Goal: Transaction & Acquisition: Subscribe to service/newsletter

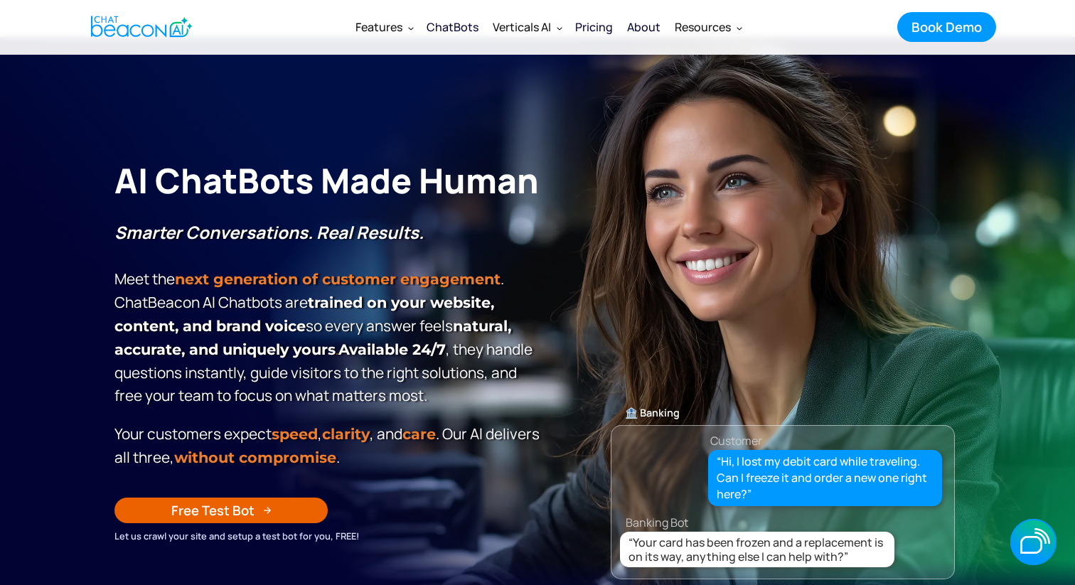
scroll to position [24, 0]
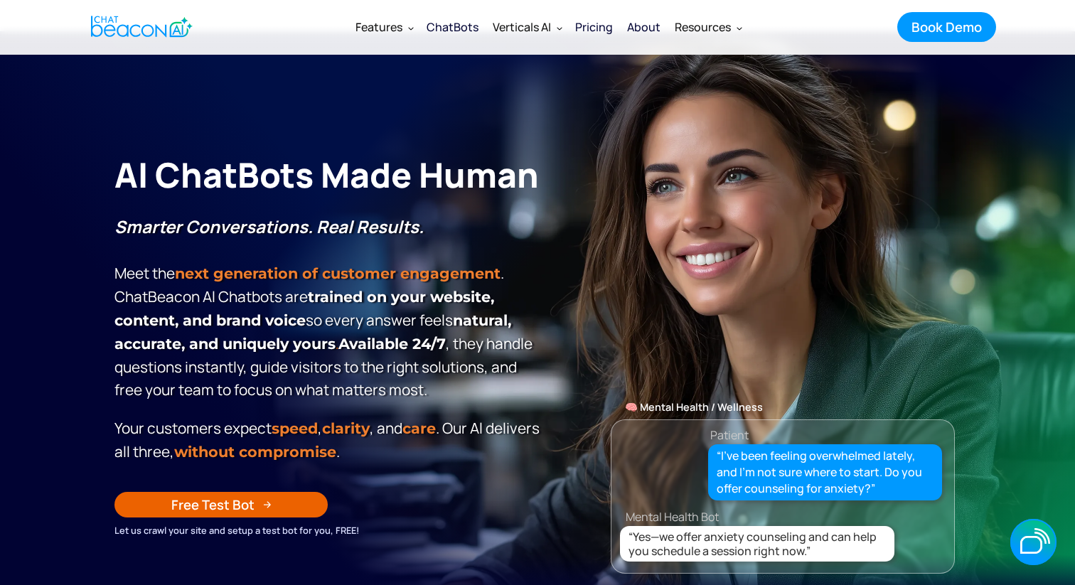
click at [592, 32] on div "Pricing" at bounding box center [594, 27] width 38 height 20
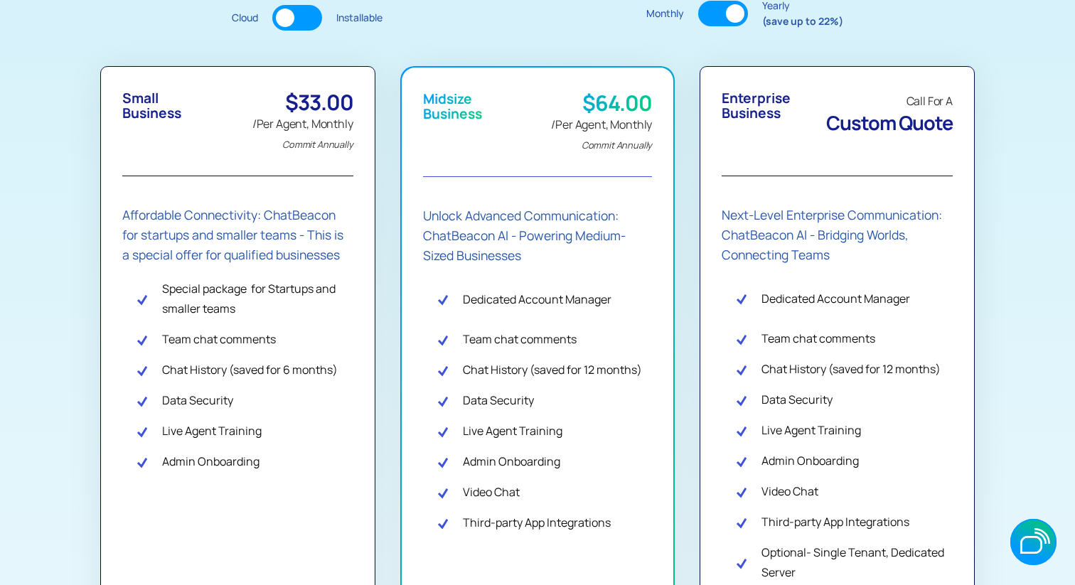
scroll to position [378, 0]
